Goal: Check status: Verify the current state of an ongoing process or item

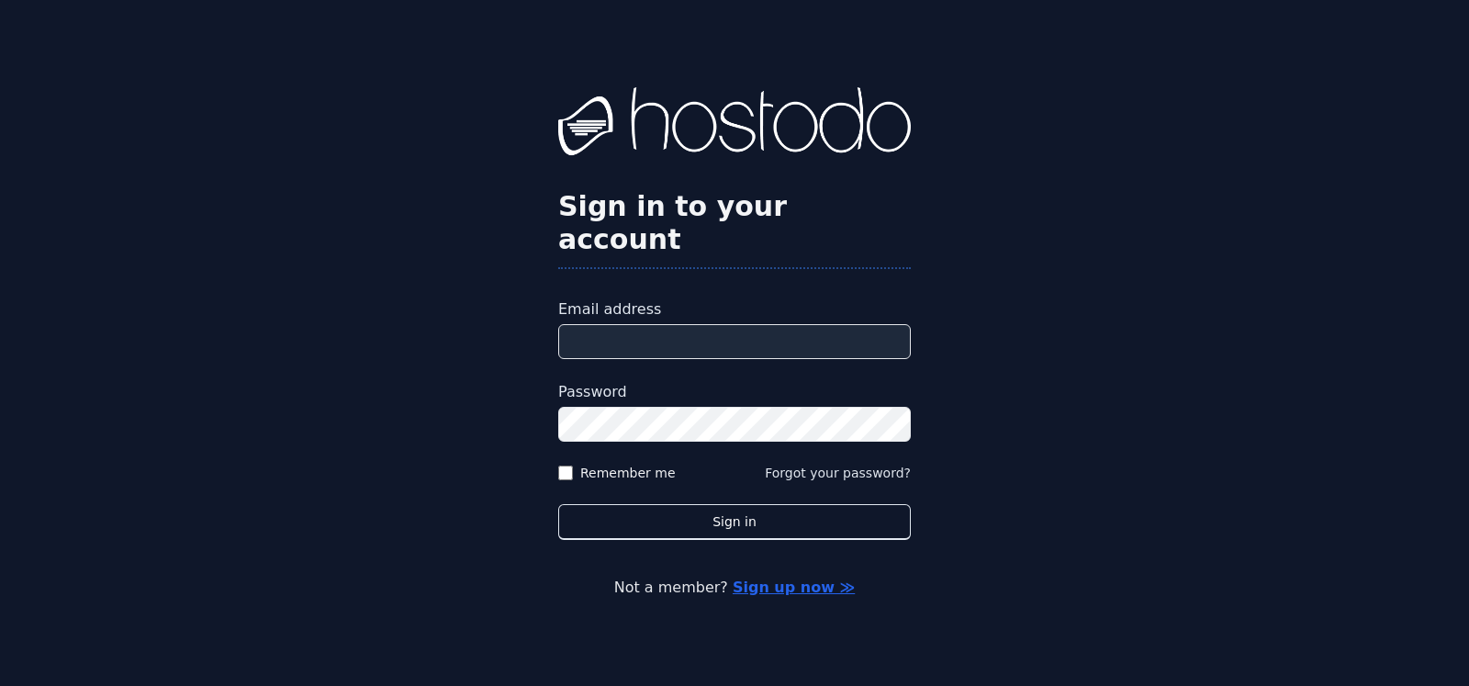
click at [718, 326] on input "Email address" at bounding box center [734, 341] width 352 height 35
type input "**********"
click at [558, 504] on button "Sign in" at bounding box center [734, 522] width 352 height 36
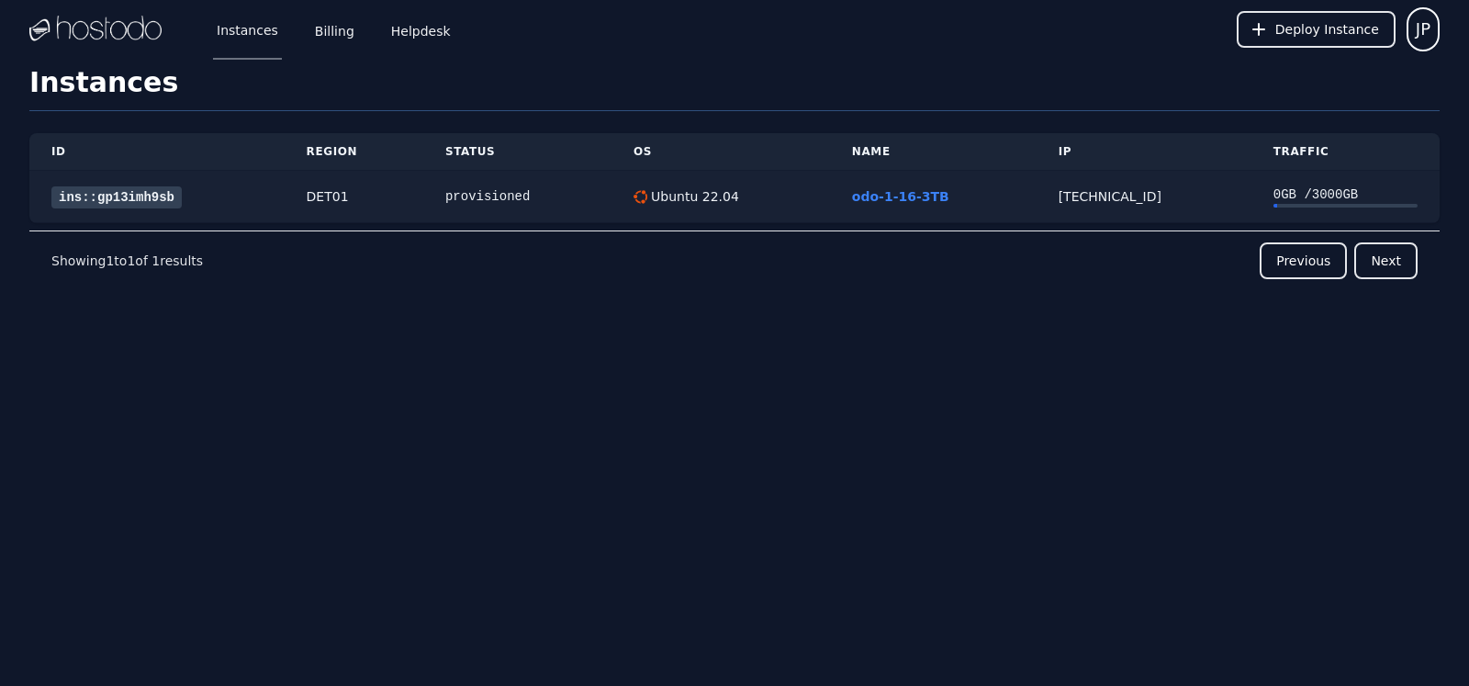
click at [117, 188] on link "ins::gp13imh9sb" at bounding box center [116, 197] width 130 height 22
